Goal: Task Accomplishment & Management: Manage account settings

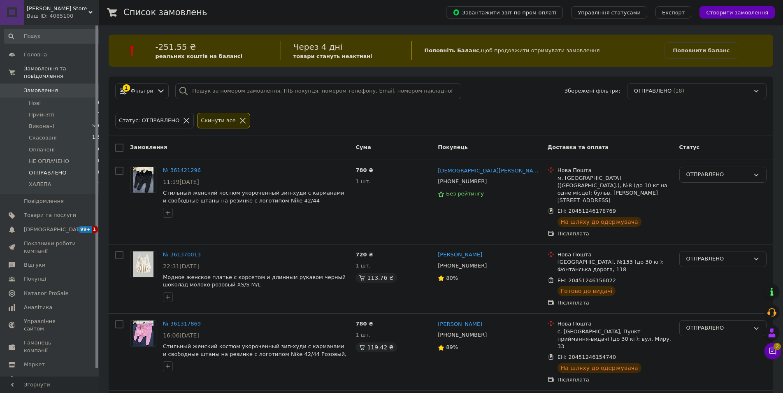
click at [278, 102] on div "1 Фільтри Збережені фільтри: ОТПРАВЛЕНО (18)" at bounding box center [441, 92] width 664 height 30
click at [776, 355] on icon at bounding box center [772, 351] width 8 height 8
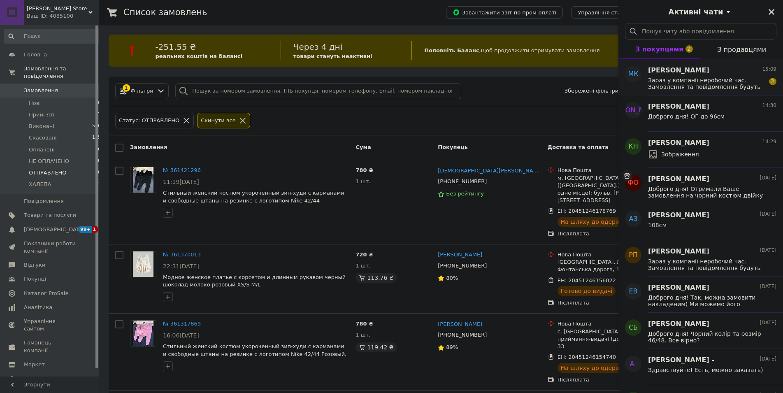
click at [691, 75] on div "Зараз у компанії неробочий час. Замовлення та повідомлення будуть оброблені з 1…" at bounding box center [712, 82] width 128 height 15
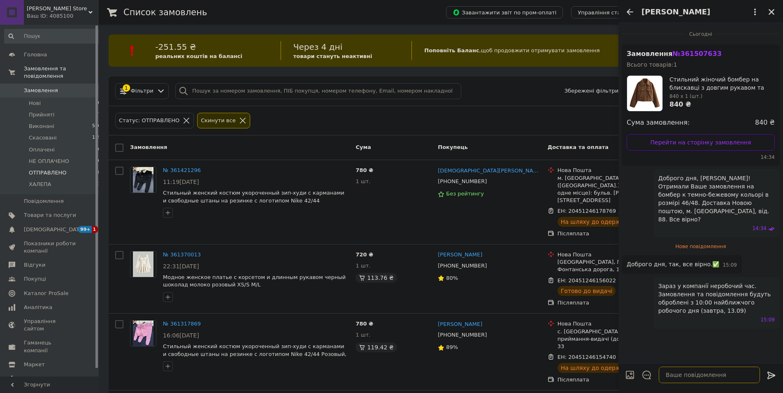
paste textarea "✅ Ваше замовлення прийнято! Надсилання посилок проводиться протягом чотирьох ро…"
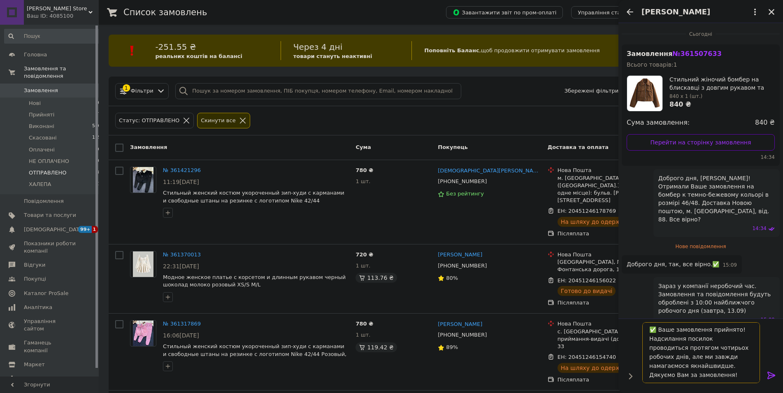
type textarea "✅ Ваше замовлення прийнято! Надсилання посилок проводиться протягом чотирьох ро…"
click at [773, 375] on icon at bounding box center [771, 374] width 8 height 7
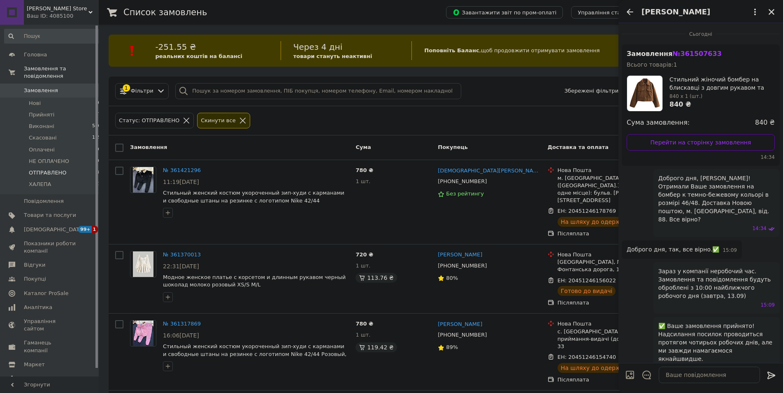
scroll to position [9, 0]
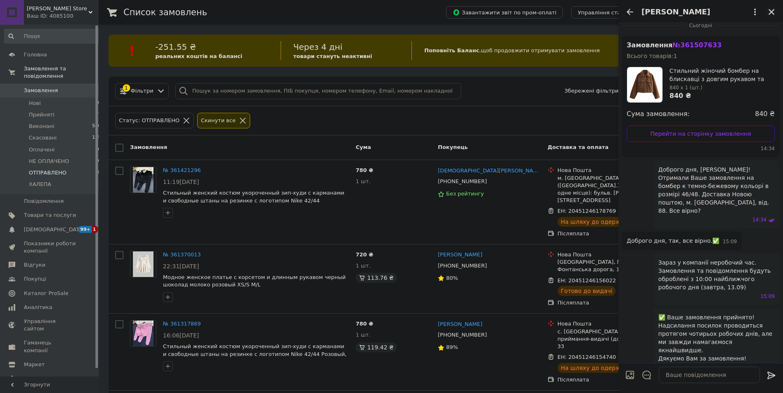
click at [770, 10] on icon "Закрити" at bounding box center [771, 11] width 7 height 7
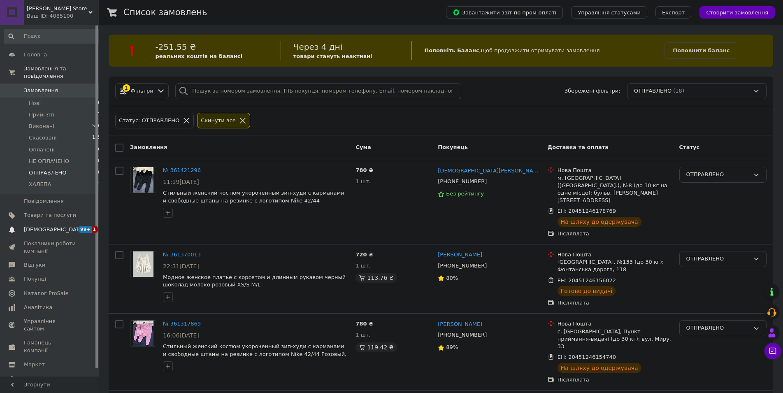
click at [43, 226] on span "[DEMOGRAPHIC_DATA]" at bounding box center [54, 229] width 61 height 7
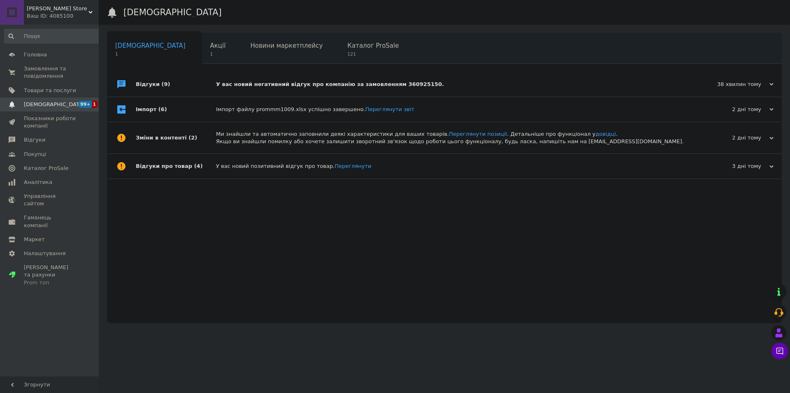
click at [260, 79] on div "У вас новий негативний відгук про компанію за замовленням 360925150." at bounding box center [453, 84] width 475 height 25
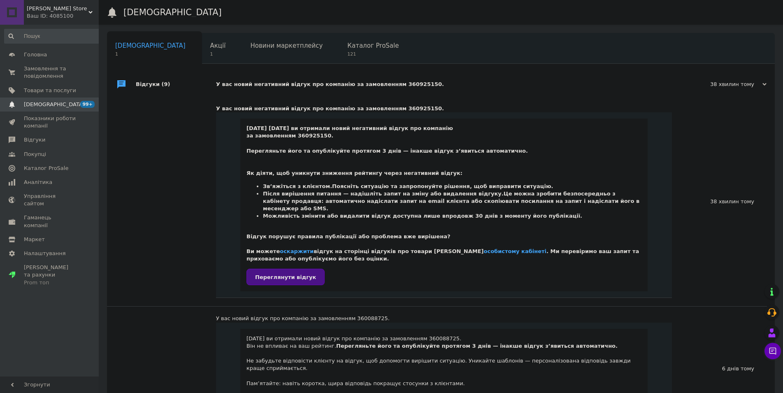
click at [273, 274] on span "Переглянути відгук" at bounding box center [285, 277] width 61 height 6
click at [210, 47] on span "Акції" at bounding box center [218, 45] width 16 height 7
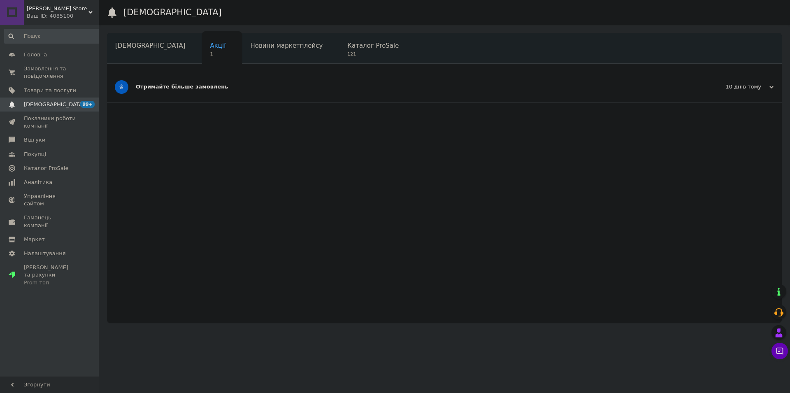
click at [190, 92] on div "Отримайте більше замовлень" at bounding box center [413, 87] width 555 height 30
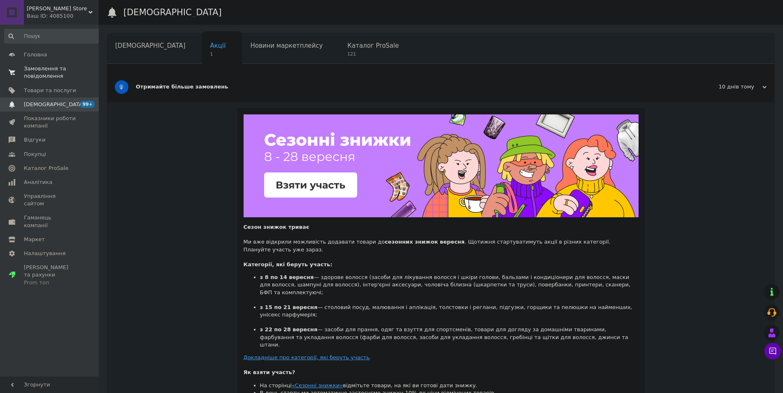
click at [46, 69] on span "Замовлення та повідомлення" at bounding box center [50, 72] width 52 height 15
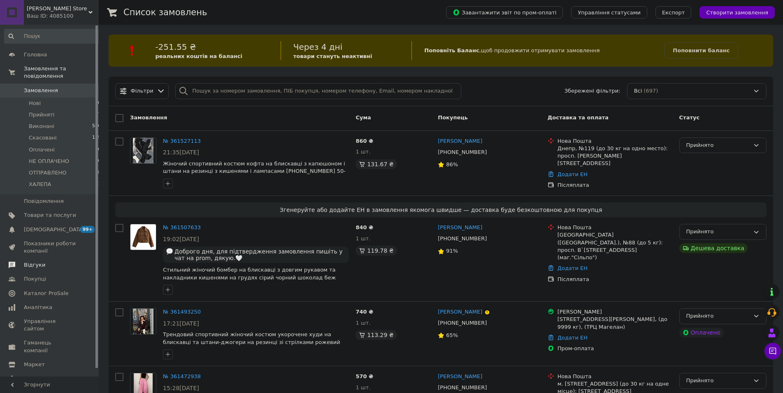
click at [32, 261] on span "Відгуки" at bounding box center [34, 264] width 21 height 7
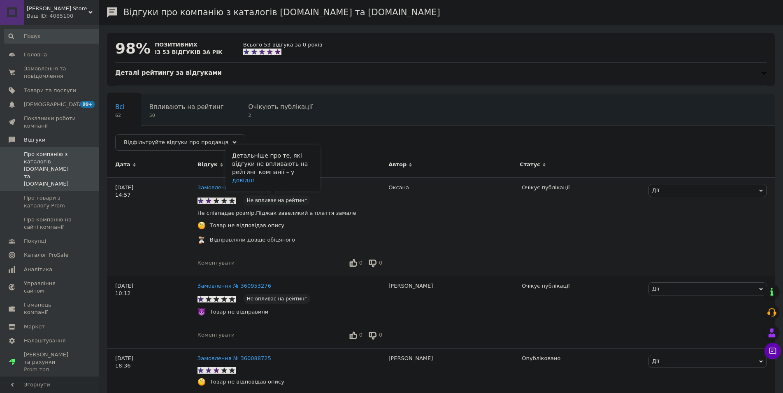
click at [260, 202] on span "Не впливає на рейтинг" at bounding box center [277, 200] width 67 height 10
click at [254, 183] on link "довідці" at bounding box center [243, 180] width 22 height 7
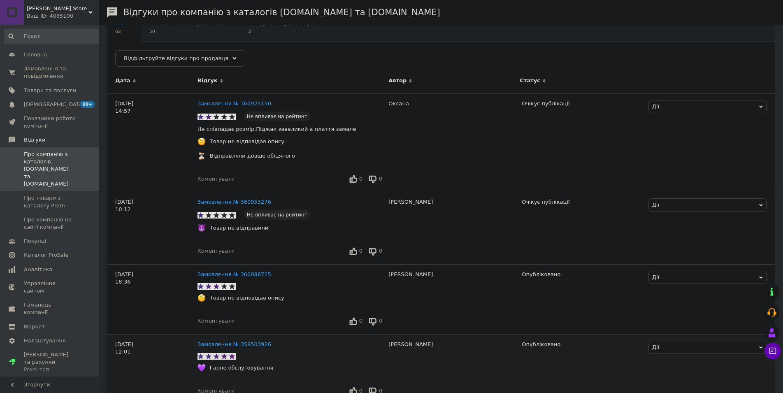
scroll to position [210, 0]
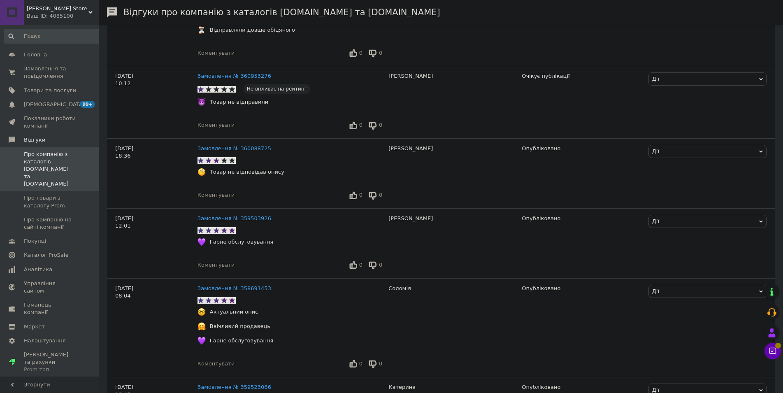
click at [66, 24] on div "[PERSON_NAME] Store Ваш ID: 4085100" at bounding box center [61, 12] width 75 height 25
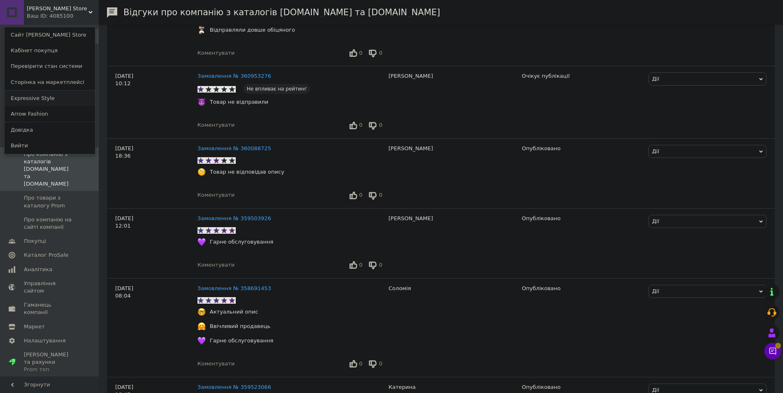
click at [47, 102] on link "Expressive Style" at bounding box center [50, 99] width 91 height 16
